Goal: Find specific page/section: Find specific page/section

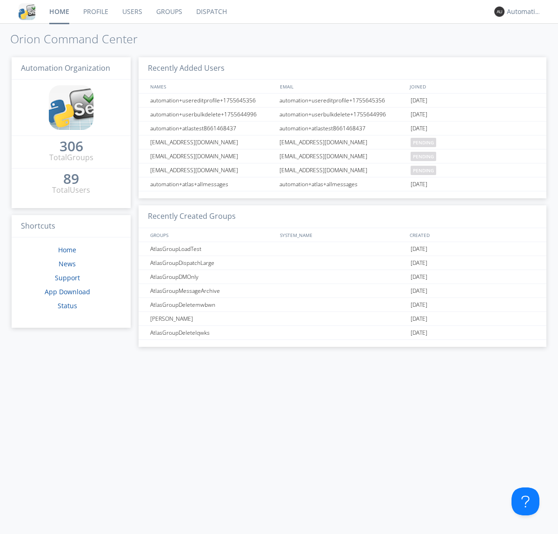
click at [211, 12] on link "Dispatch" at bounding box center [211, 11] width 45 height 23
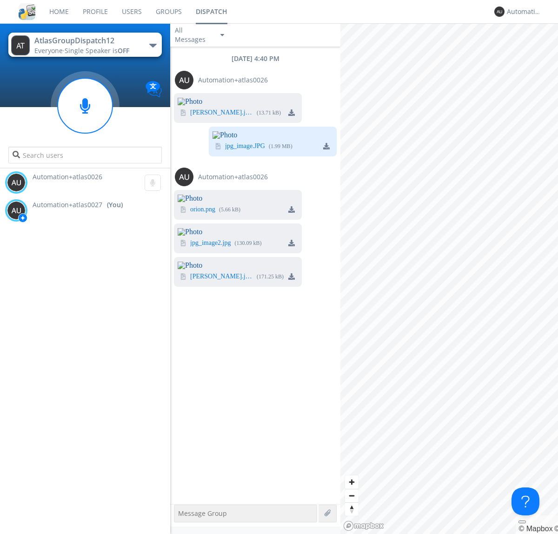
scroll to position [462, 0]
click at [522, 12] on div "Automation+atlas0027" at bounding box center [524, 11] width 35 height 9
